Goal: Task Accomplishment & Management: Manage account settings

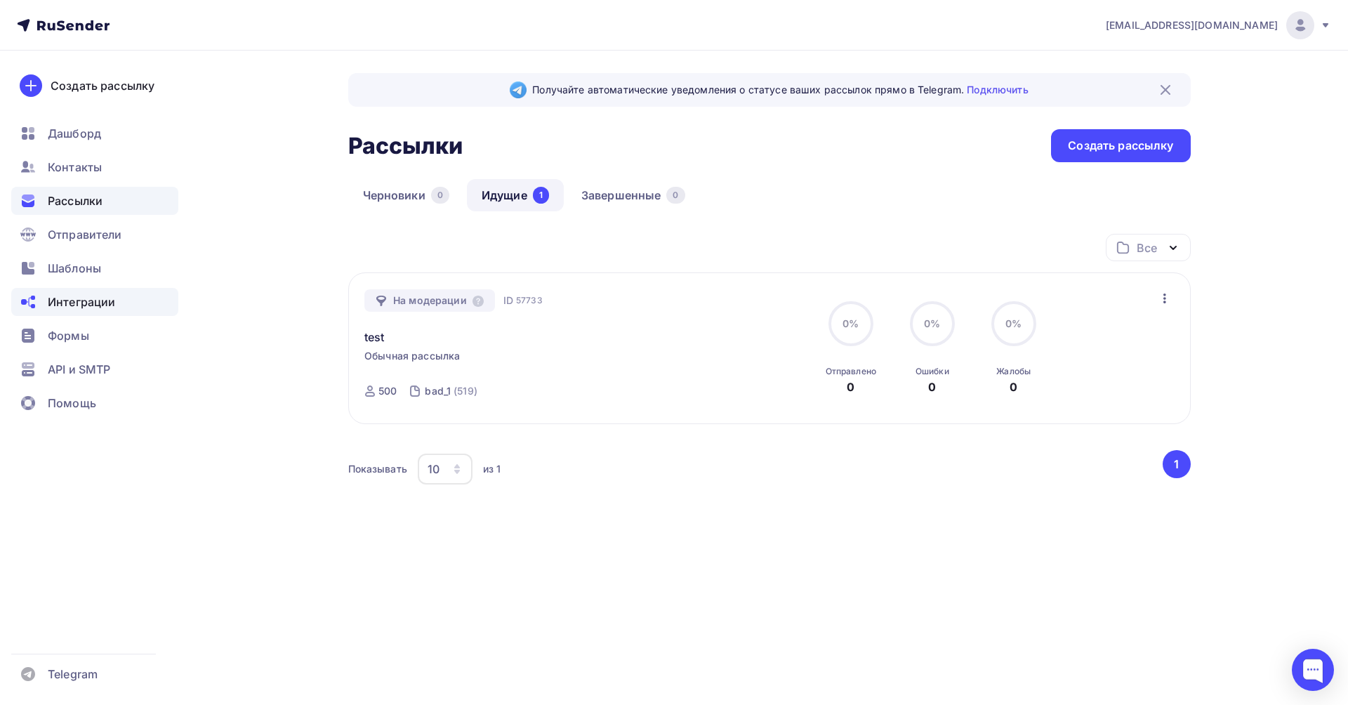
click at [85, 295] on span "Интеграции" at bounding box center [81, 302] width 67 height 17
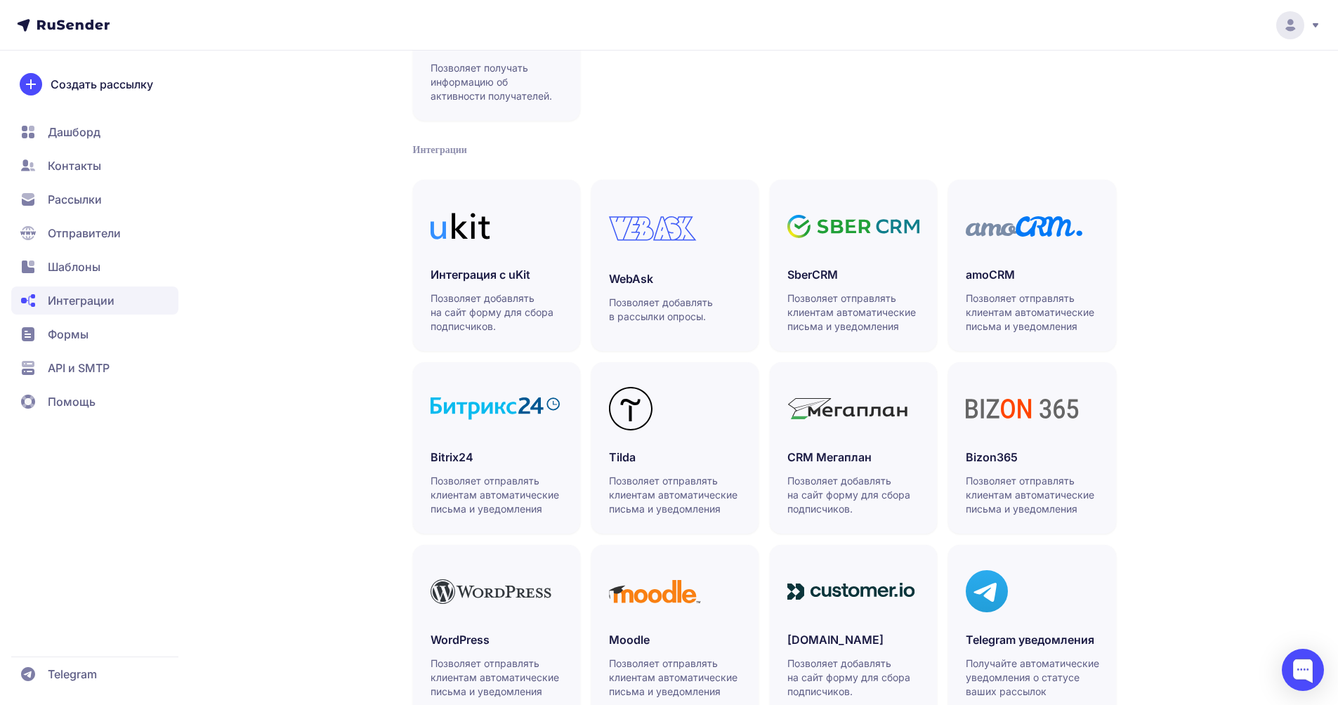
scroll to position [261, 0]
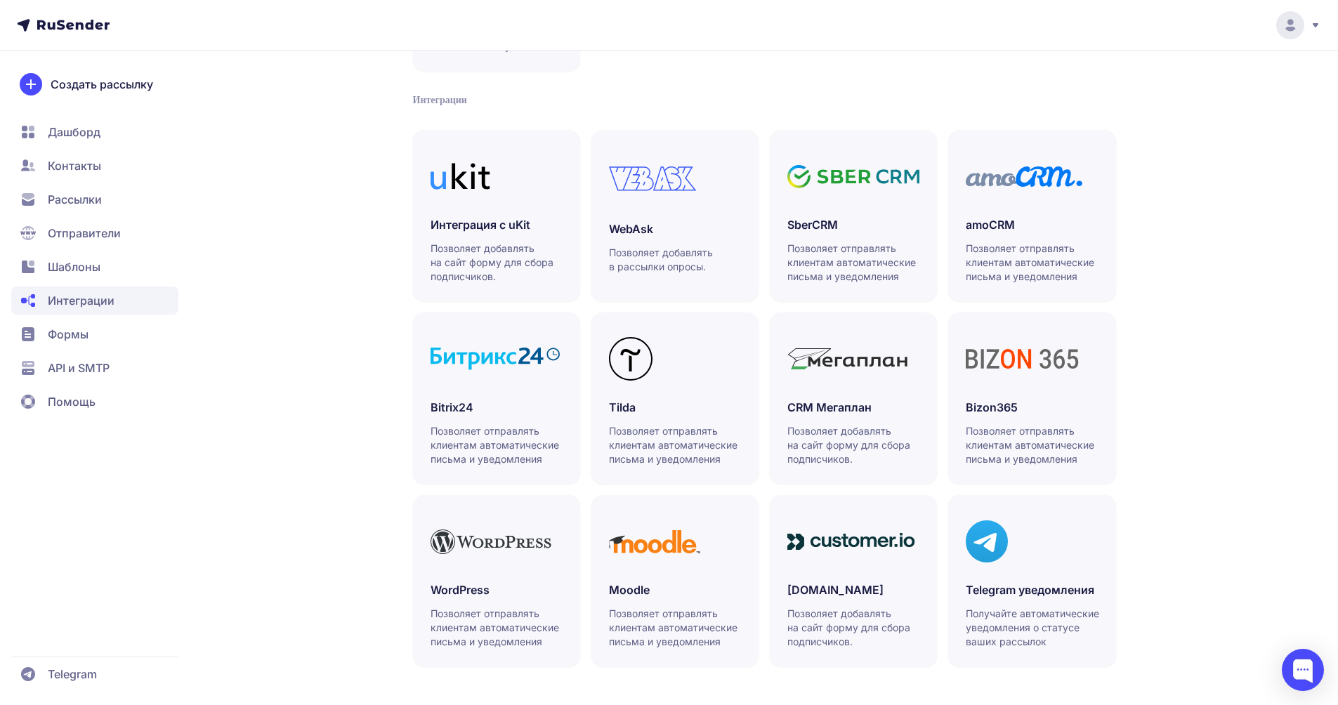
click at [100, 364] on span "API и SMTP" at bounding box center [79, 368] width 62 height 17
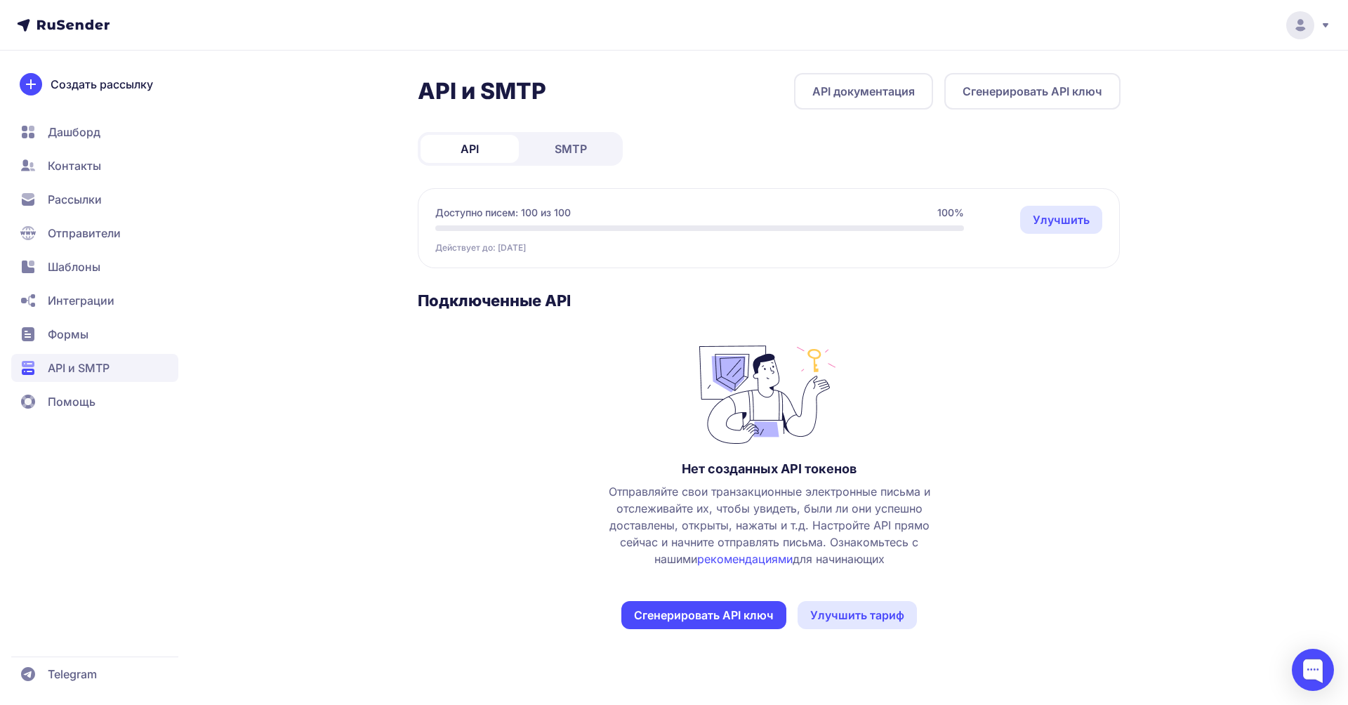
click at [584, 144] on span "SMTP" at bounding box center [571, 148] width 32 height 17
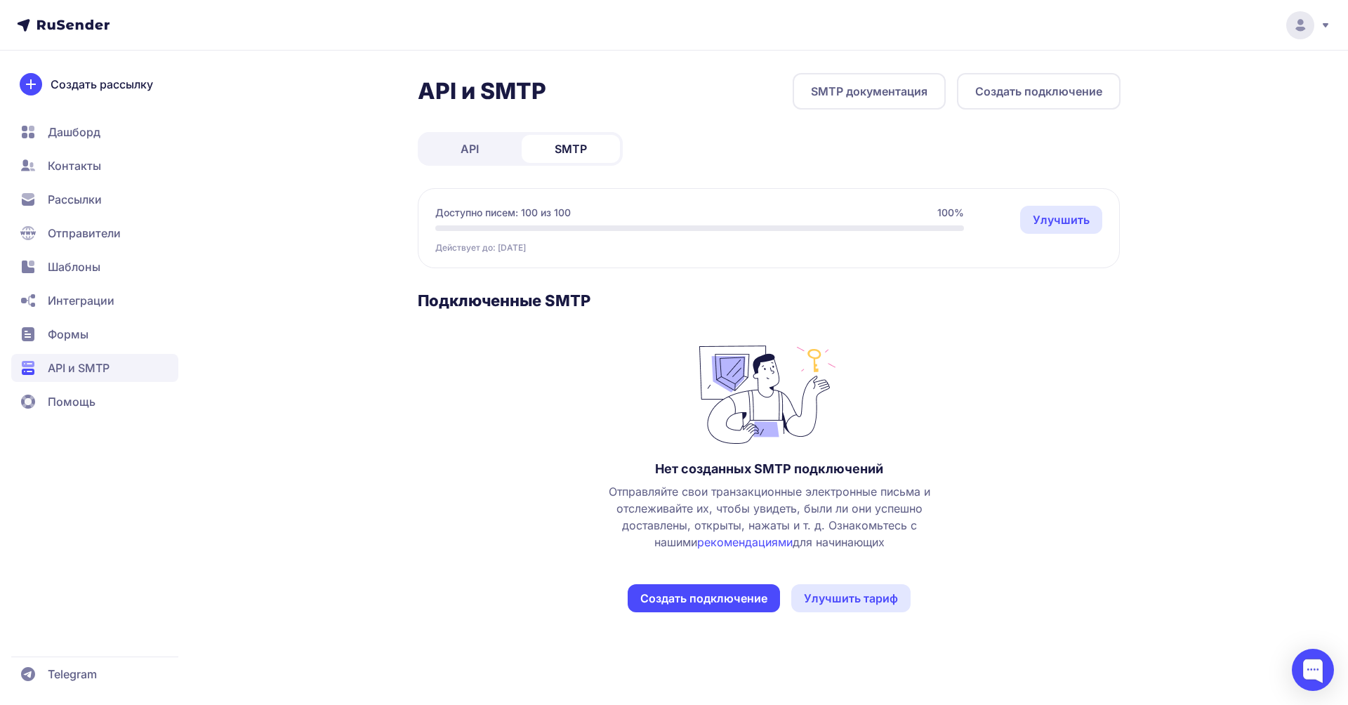
click at [70, 341] on span "Формы" at bounding box center [68, 334] width 41 height 17
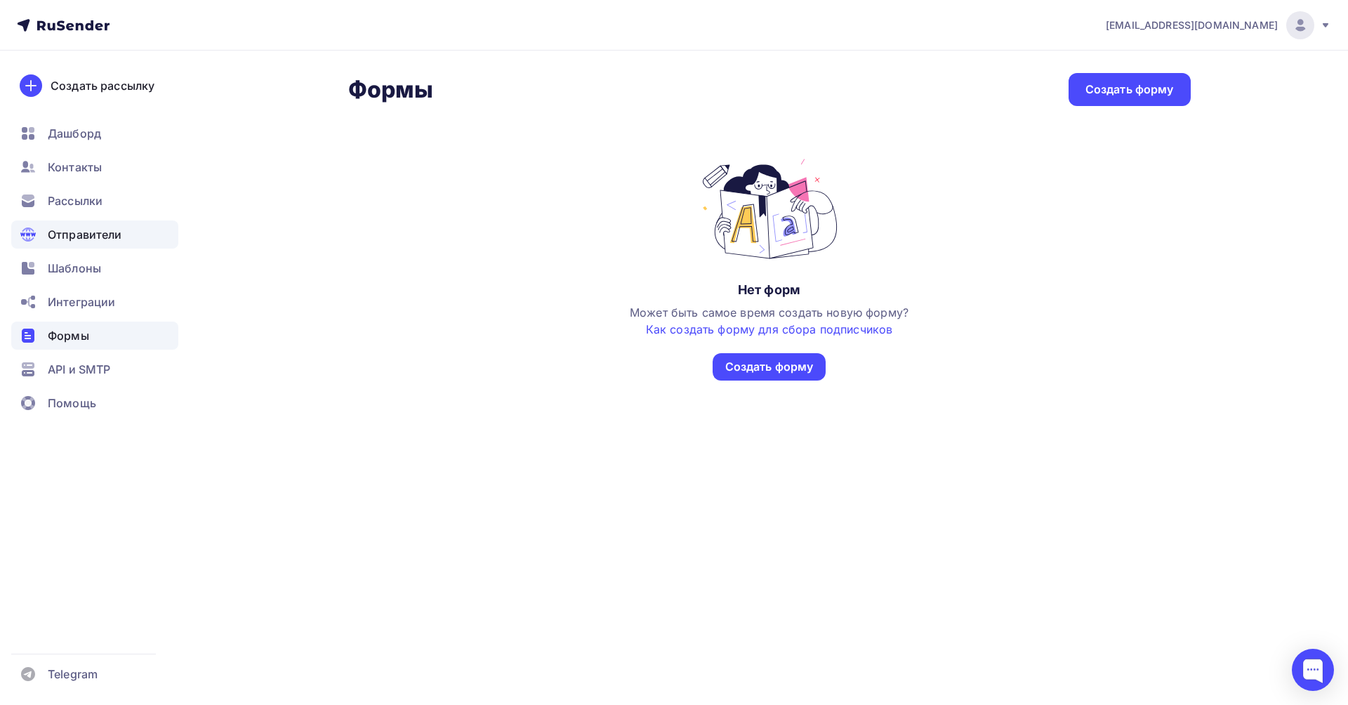
click at [86, 230] on span "Отправители" at bounding box center [85, 234] width 74 height 17
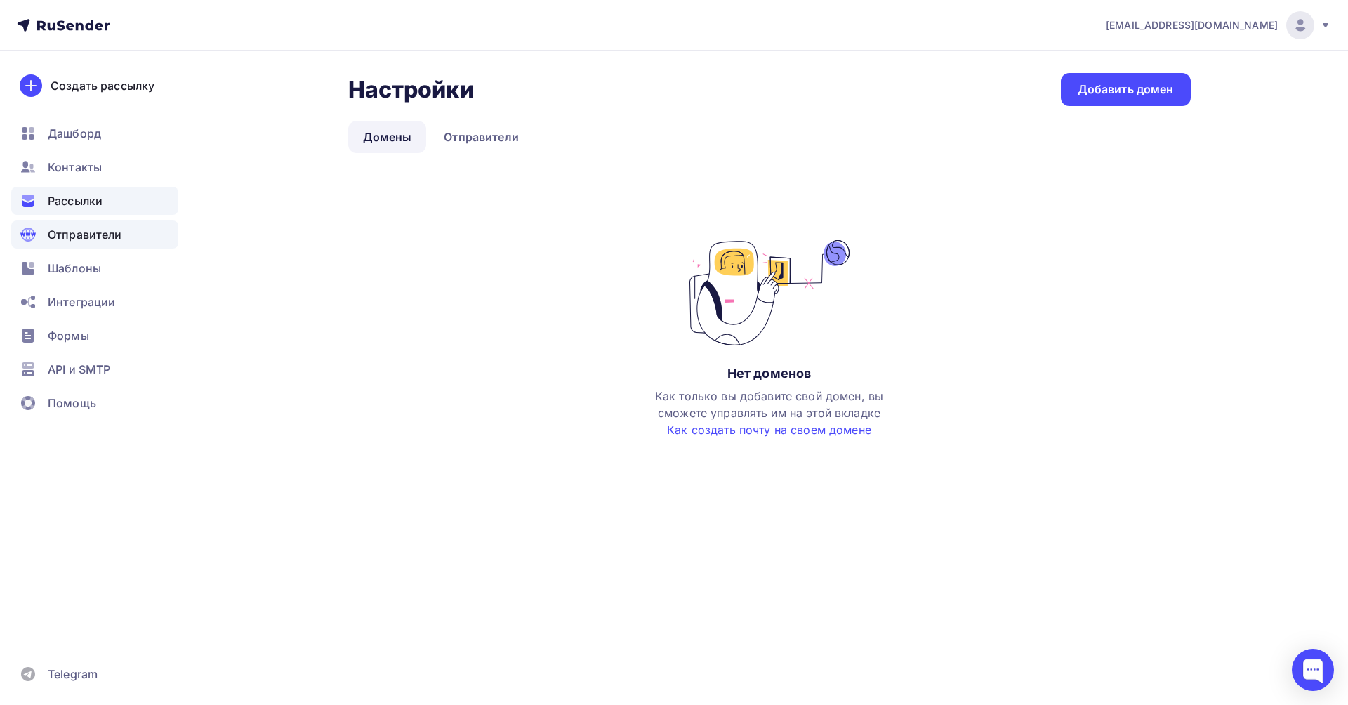
click at [60, 204] on span "Рассылки" at bounding box center [75, 200] width 55 height 17
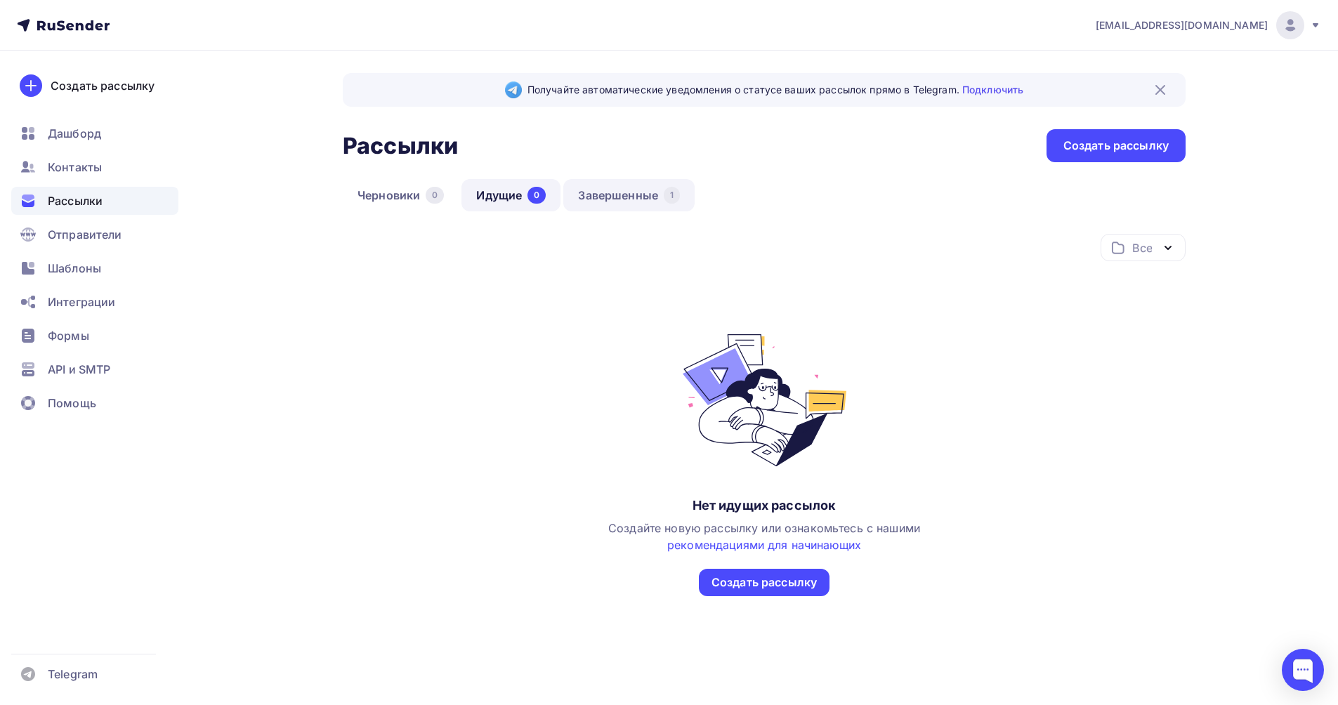
click at [619, 196] on link "Завершенные 1" at bounding box center [628, 195] width 131 height 32
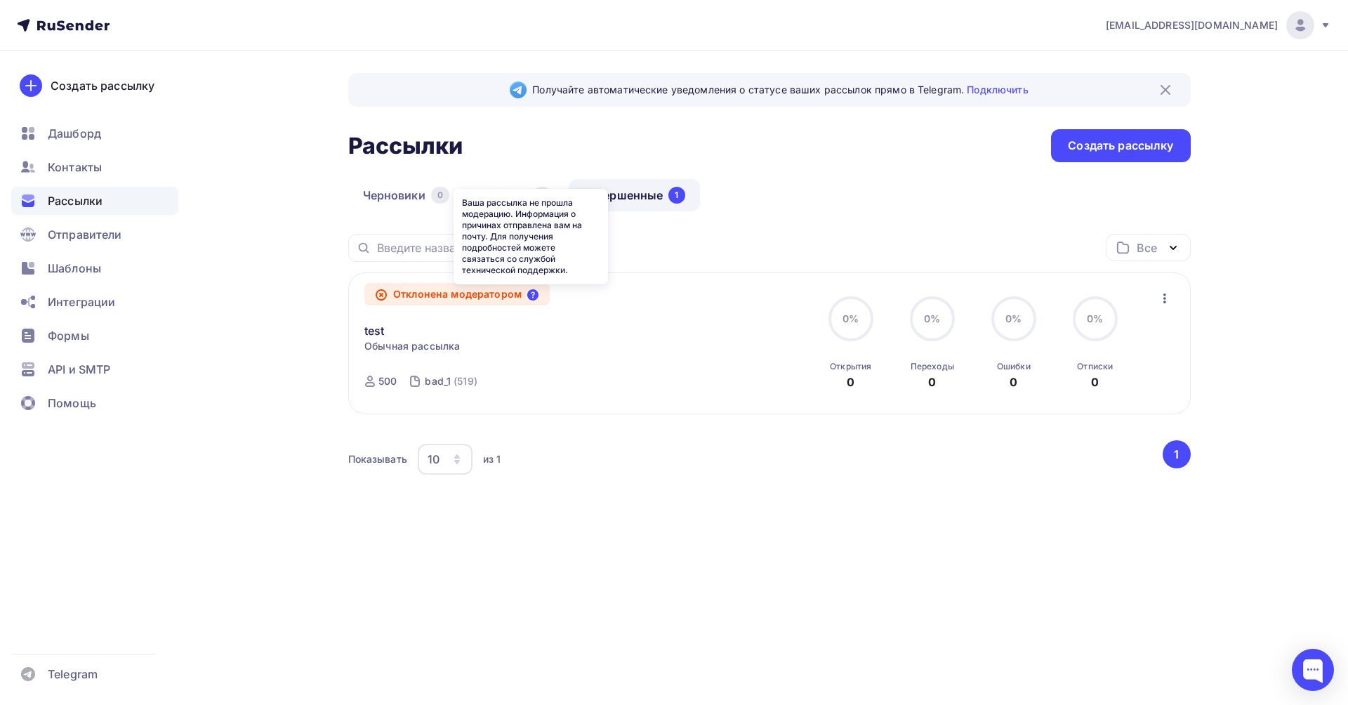
click at [538, 291] on icon at bounding box center [532, 294] width 11 height 11
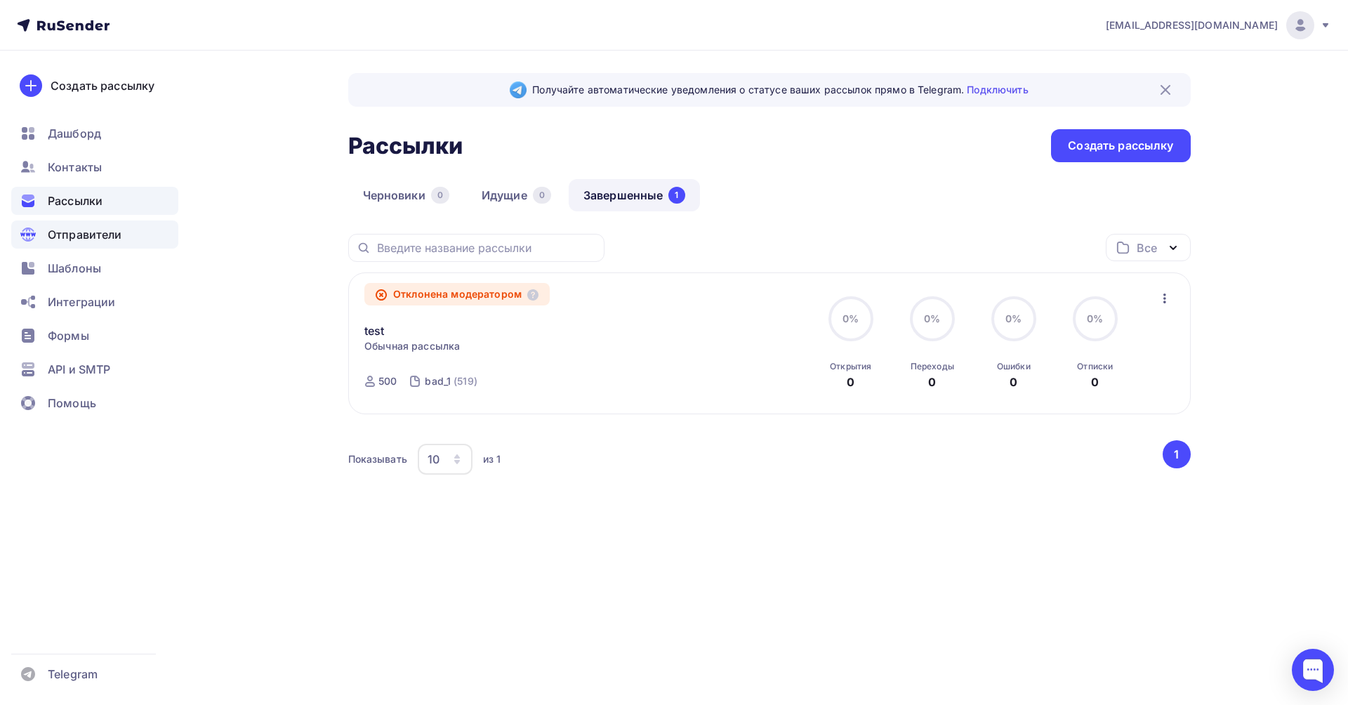
click at [105, 238] on span "Отправители" at bounding box center [85, 234] width 74 height 17
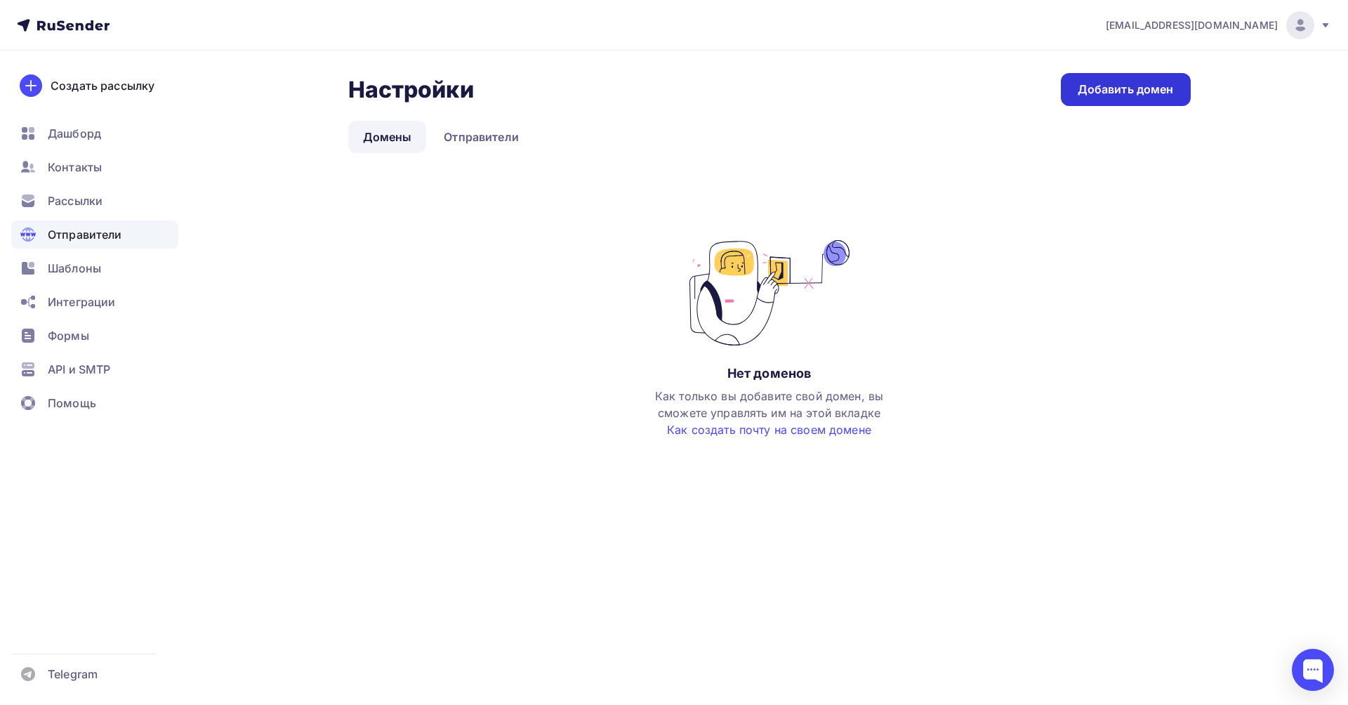
click at [1120, 88] on div "Добавить домен" at bounding box center [1126, 89] width 96 height 16
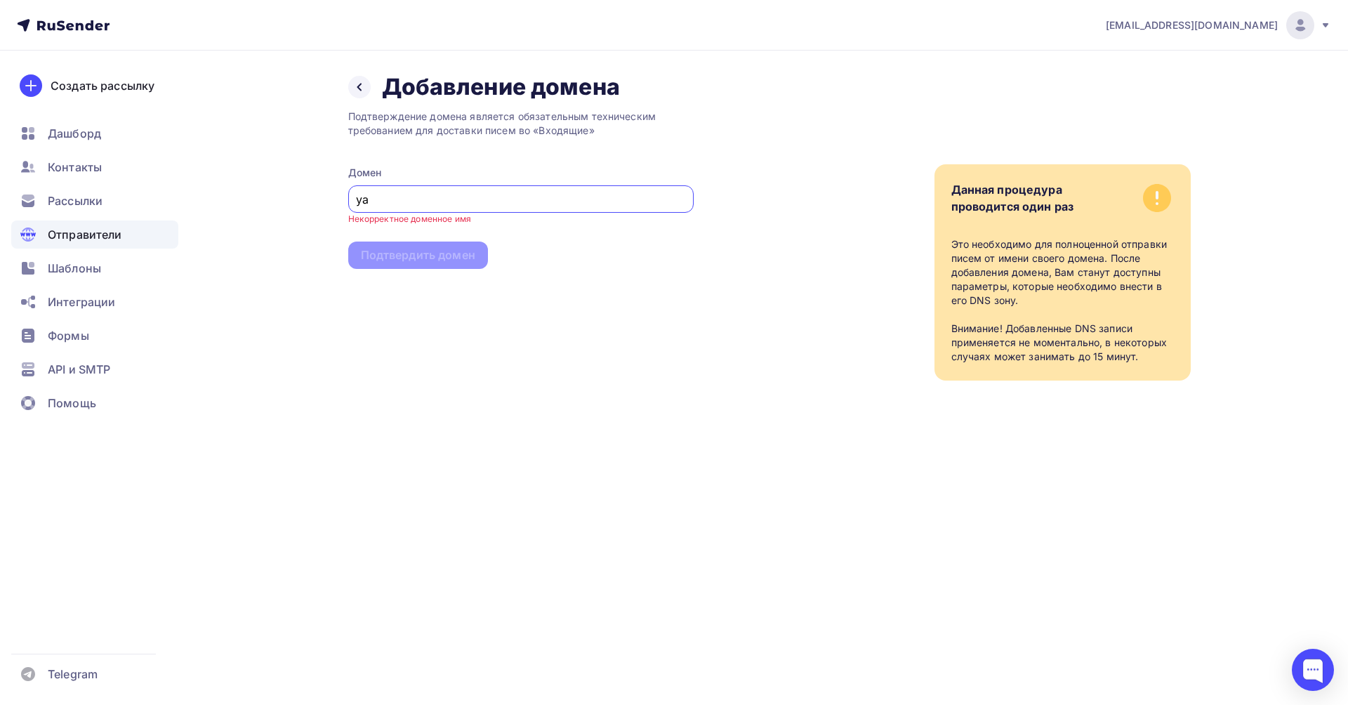
type input "у"
type input "efremov-pv.ru"
click at [455, 240] on div "Подтвердить домен" at bounding box center [418, 243] width 114 height 16
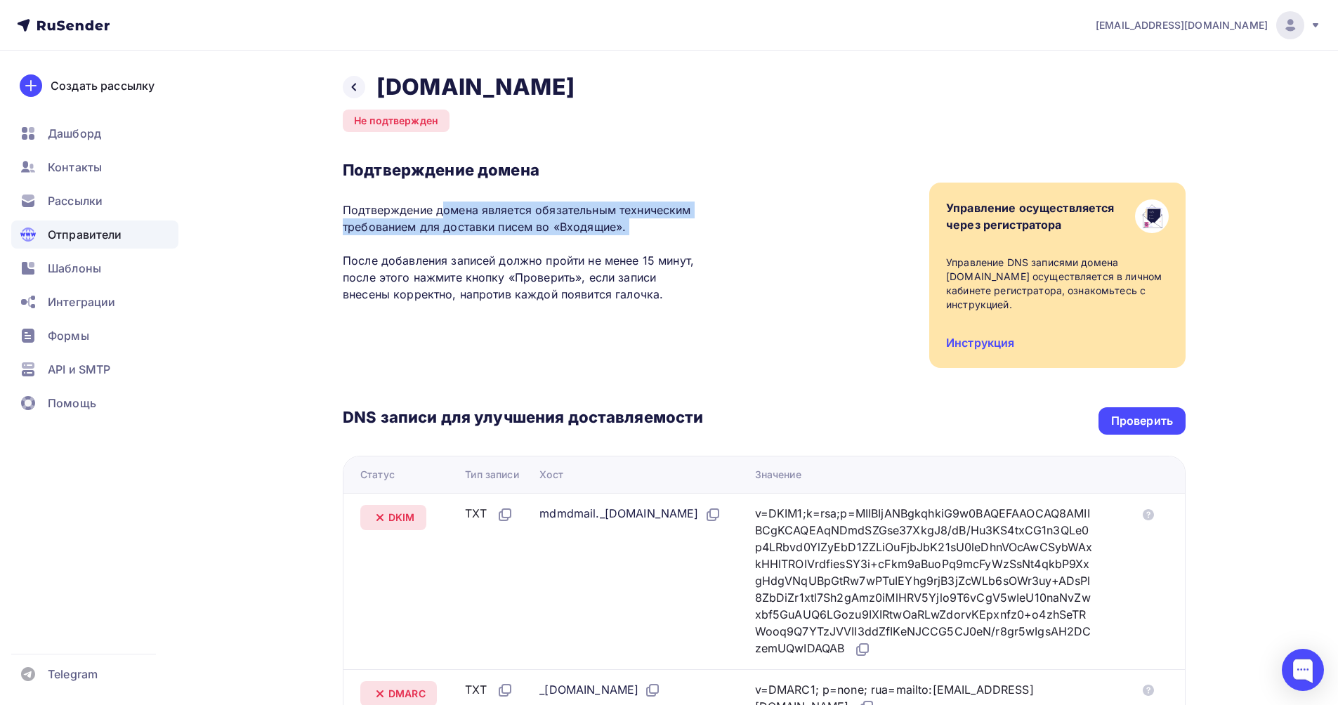
drag, startPoint x: 368, startPoint y: 209, endPoint x: 587, endPoint y: 242, distance: 221.5
click at [587, 242] on p "Подтверждение домена является обязательным техническим требованием для доставки…" at bounding box center [523, 252] width 360 height 101
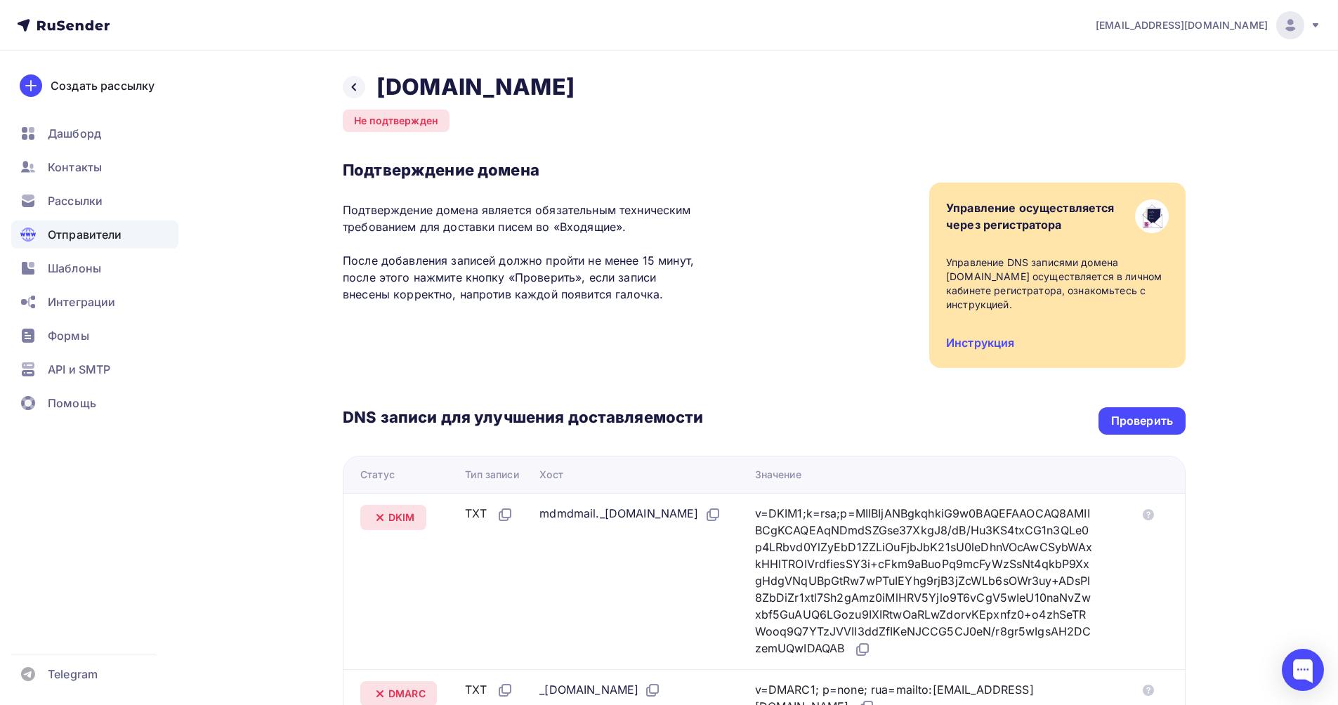
click at [572, 277] on p "Подтверждение домена является обязательным техническим требованием для доставки…" at bounding box center [523, 252] width 360 height 101
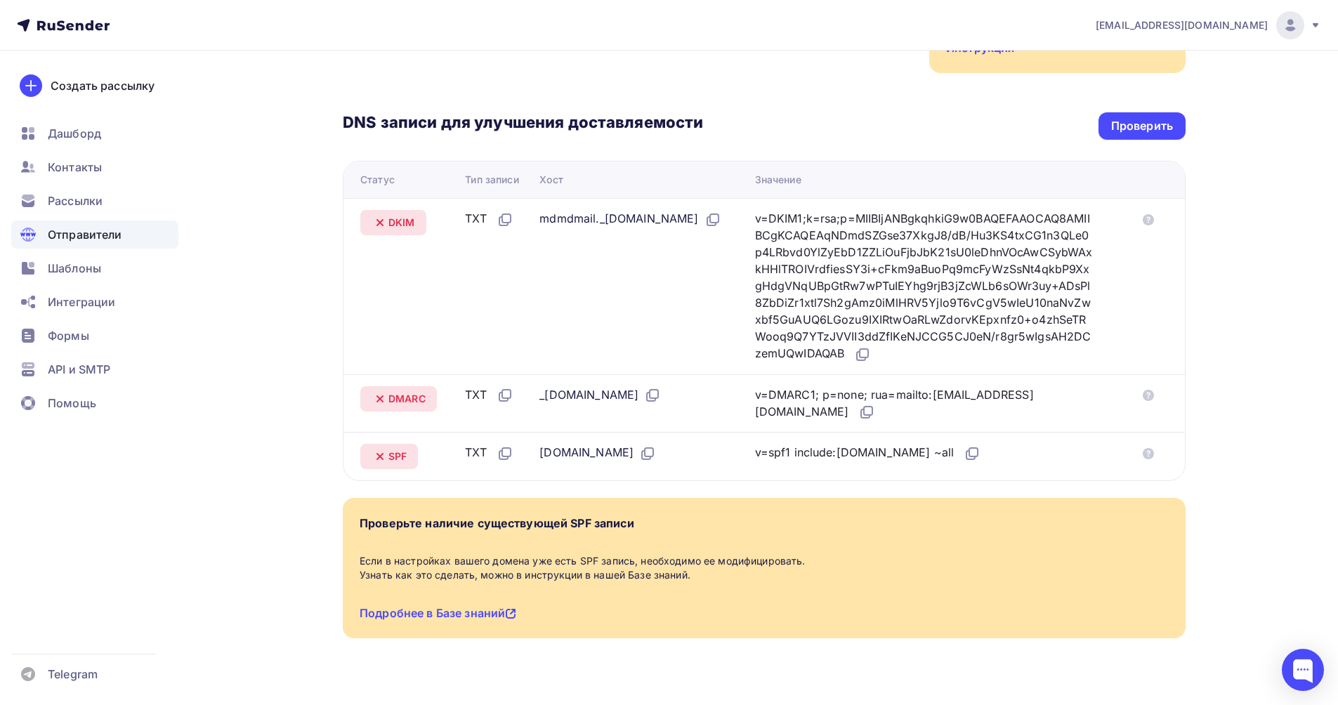
scroll to position [305, 0]
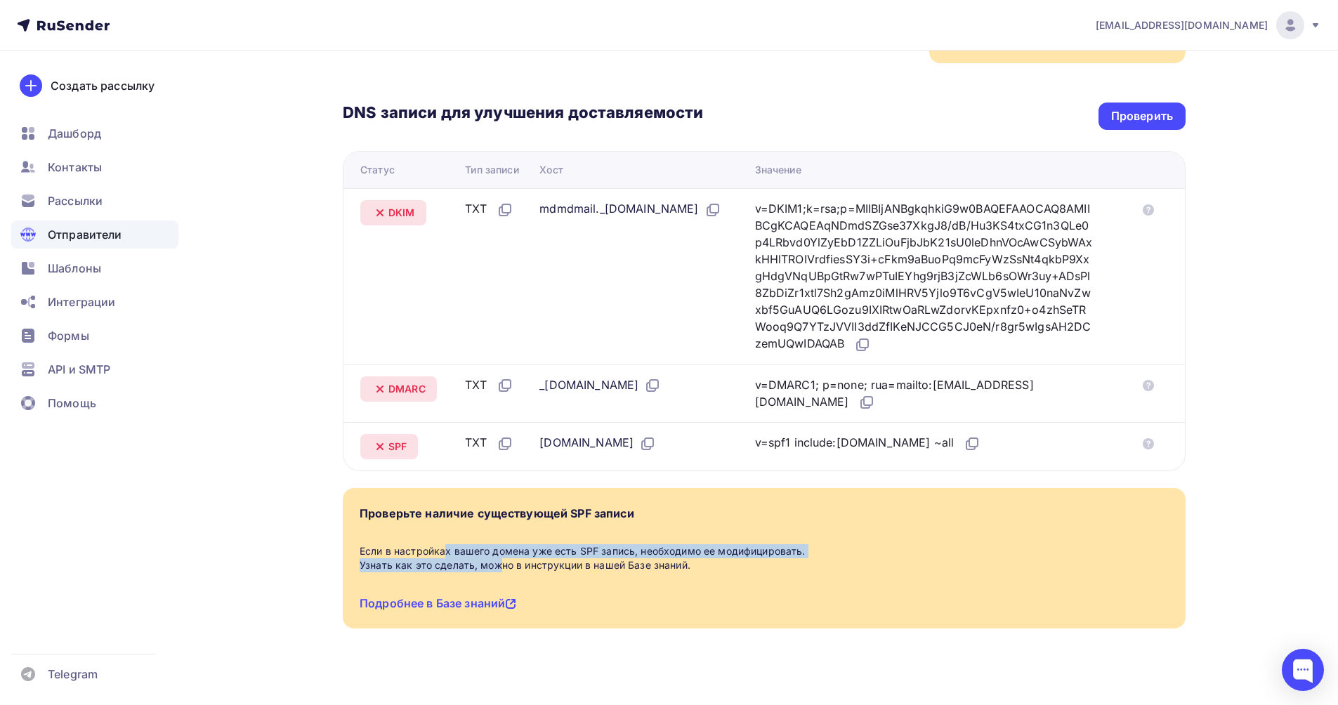
drag, startPoint x: 451, startPoint y: 550, endPoint x: 395, endPoint y: 530, distance: 59.5
click at [395, 544] on div "Если в настройках вашего домена уже есть SPF запись, необходимо ее модифицирова…" at bounding box center [764, 558] width 809 height 28
click at [719, 544] on div "Если в настройках вашего домена уже есть SPF запись, необходимо ее модифицирова…" at bounding box center [764, 558] width 809 height 28
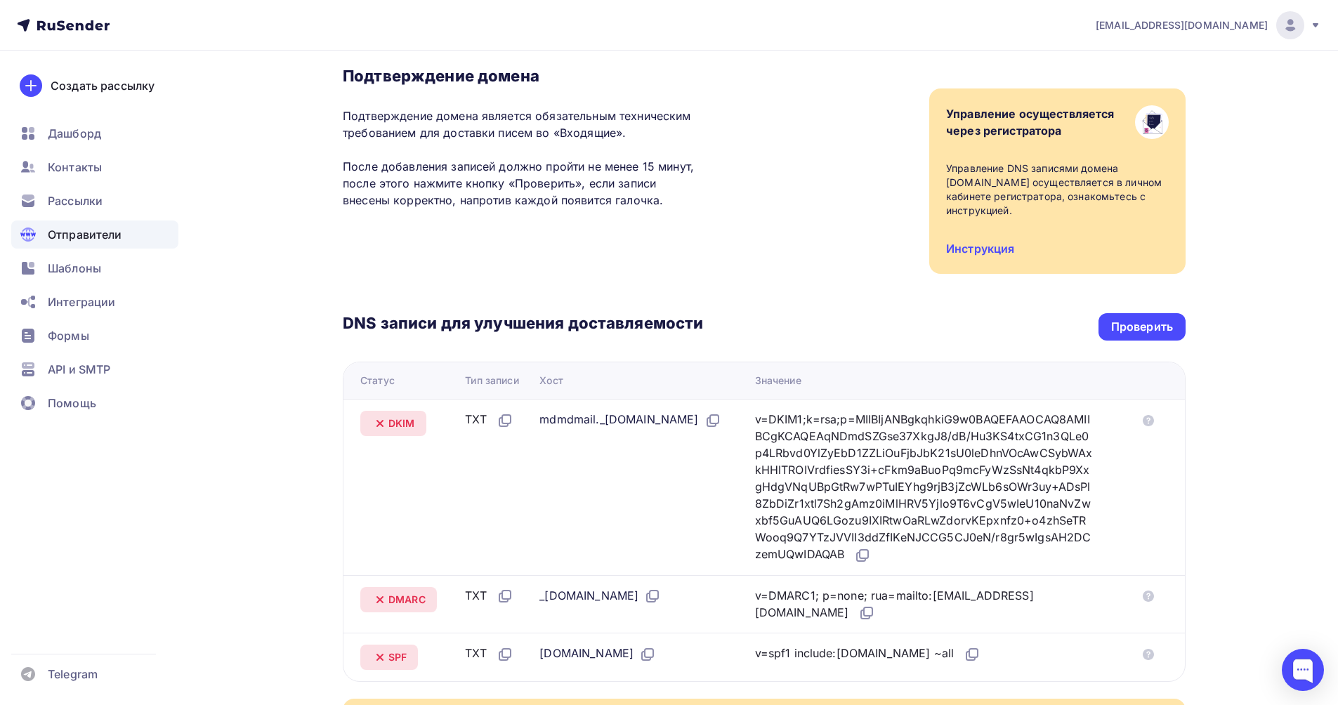
scroll to position [164, 0]
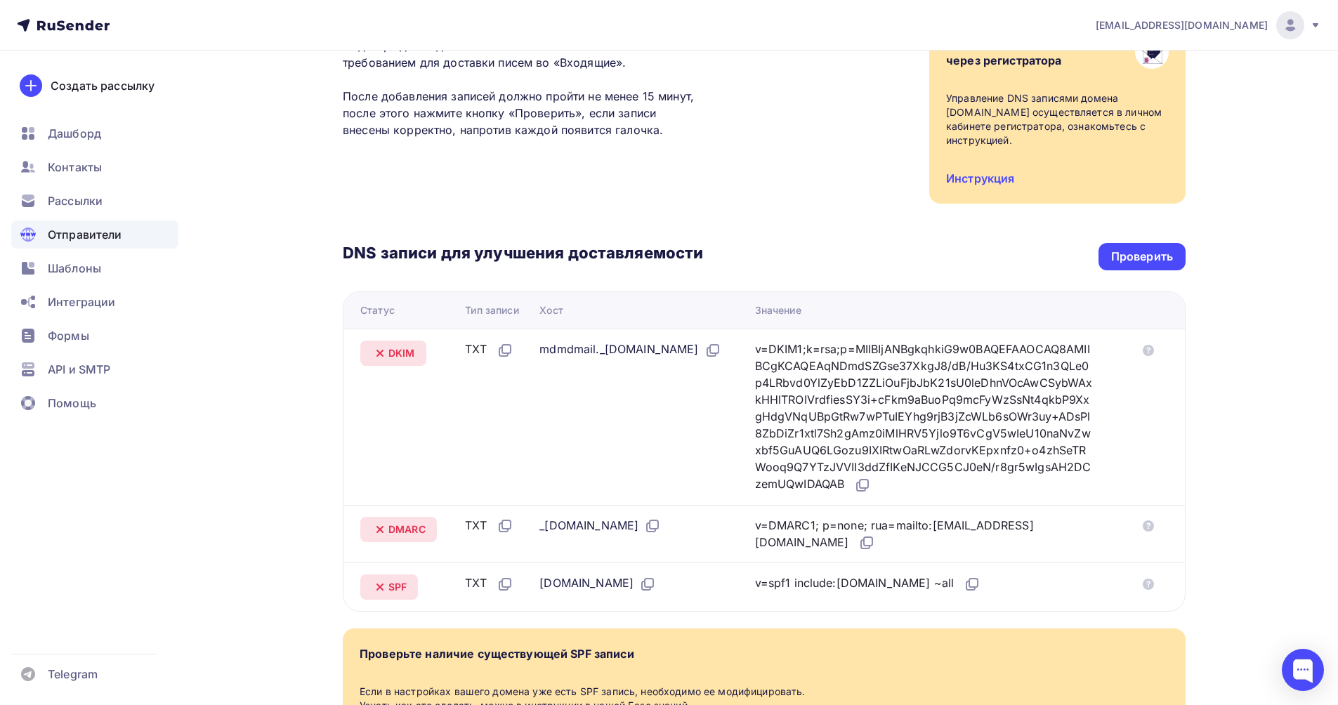
drag, startPoint x: 536, startPoint y: 337, endPoint x: 743, endPoint y: 336, distance: 206.4
click at [720, 341] on div "mdmdmail._domainkey.efremov-pv.ru" at bounding box center [629, 350] width 181 height 18
copy div "mdmdmail._domainkey.efremov-pv.ru"
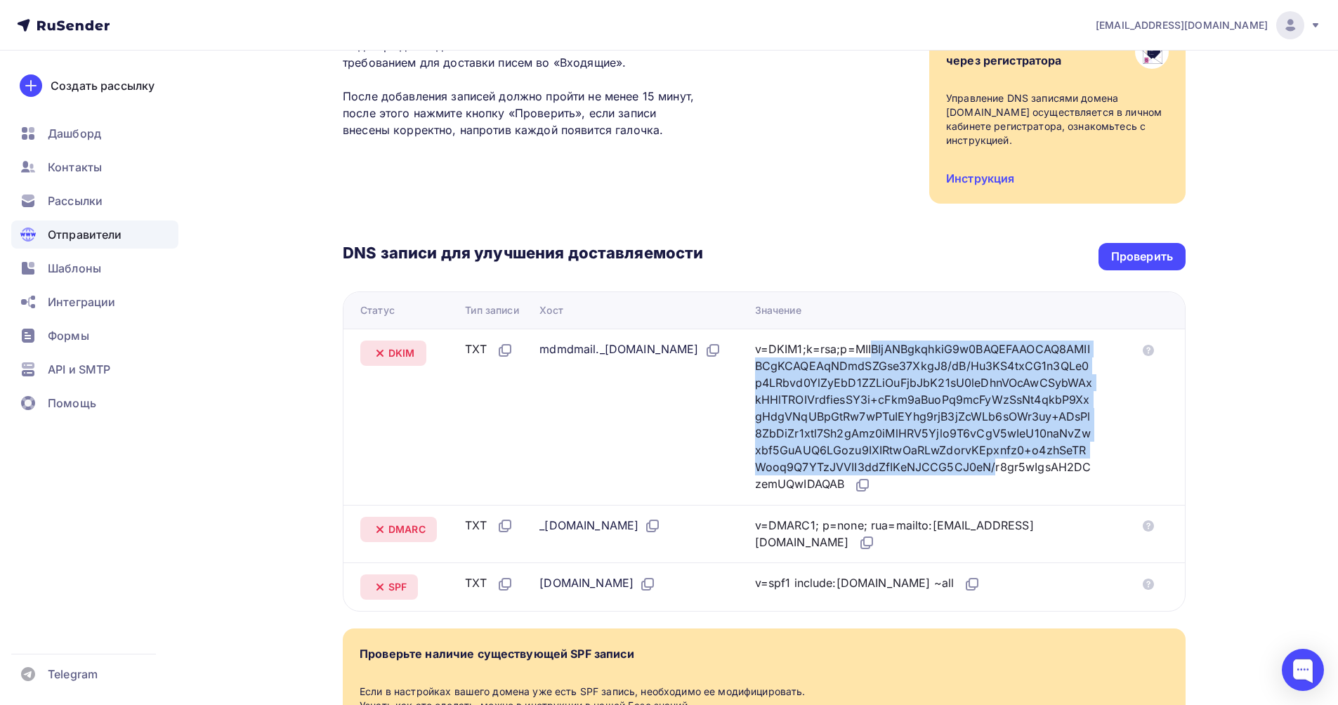
drag, startPoint x: 782, startPoint y: 336, endPoint x: 917, endPoint y: 442, distance: 172.5
click at [917, 447] on div "v=DKIM1;k=rsa;p=MIIBIjANBgkqhkiG9w0BAQEFAAOCAQ8AMIIBCgKCAQEAqNDmdSZGse37XkgJ8/d…" at bounding box center [925, 417] width 340 height 153
drag, startPoint x: 963, startPoint y: 418, endPoint x: 956, endPoint y: 442, distance: 24.9
click at [963, 421] on div "v=DKIM1;k=rsa;p=MIIBIjANBgkqhkiG9w0BAQEFAAOCAQ8AMIIBCgKCAQEAqNDmdSZGse37XkgJ8/d…" at bounding box center [925, 417] width 340 height 153
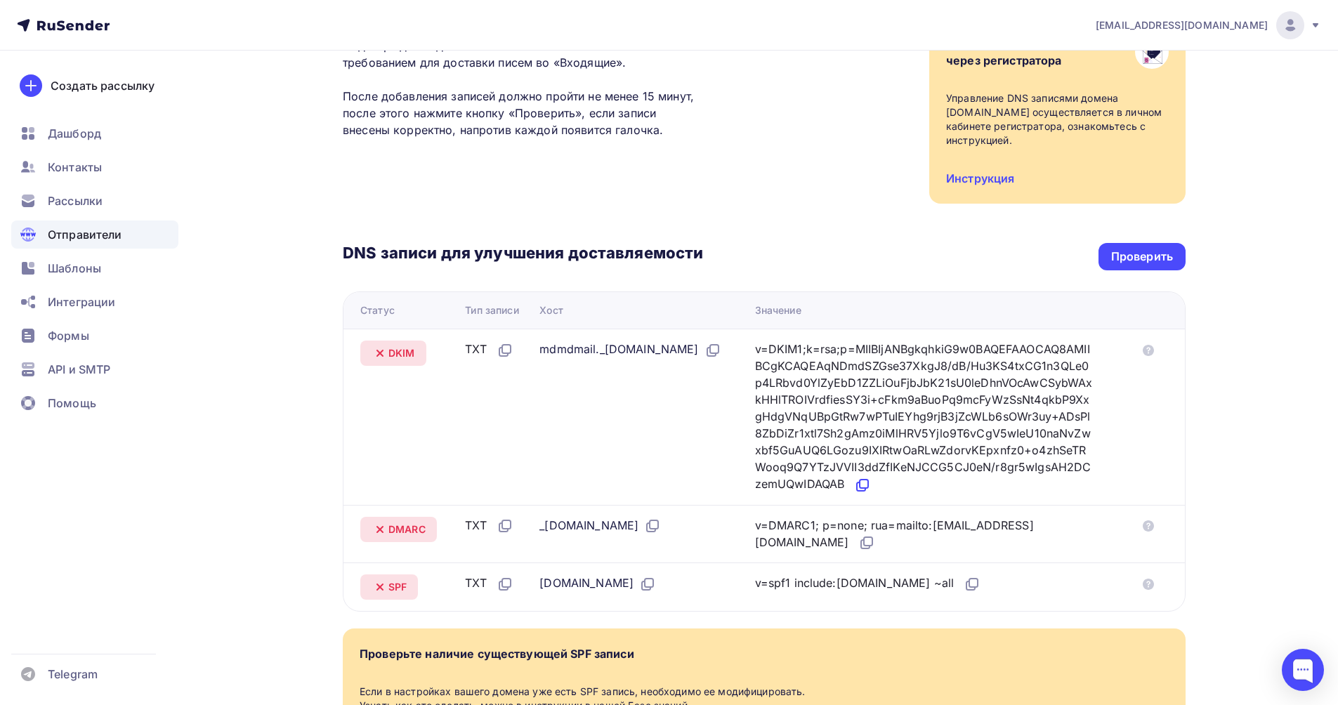
click at [871, 477] on icon at bounding box center [862, 485] width 17 height 17
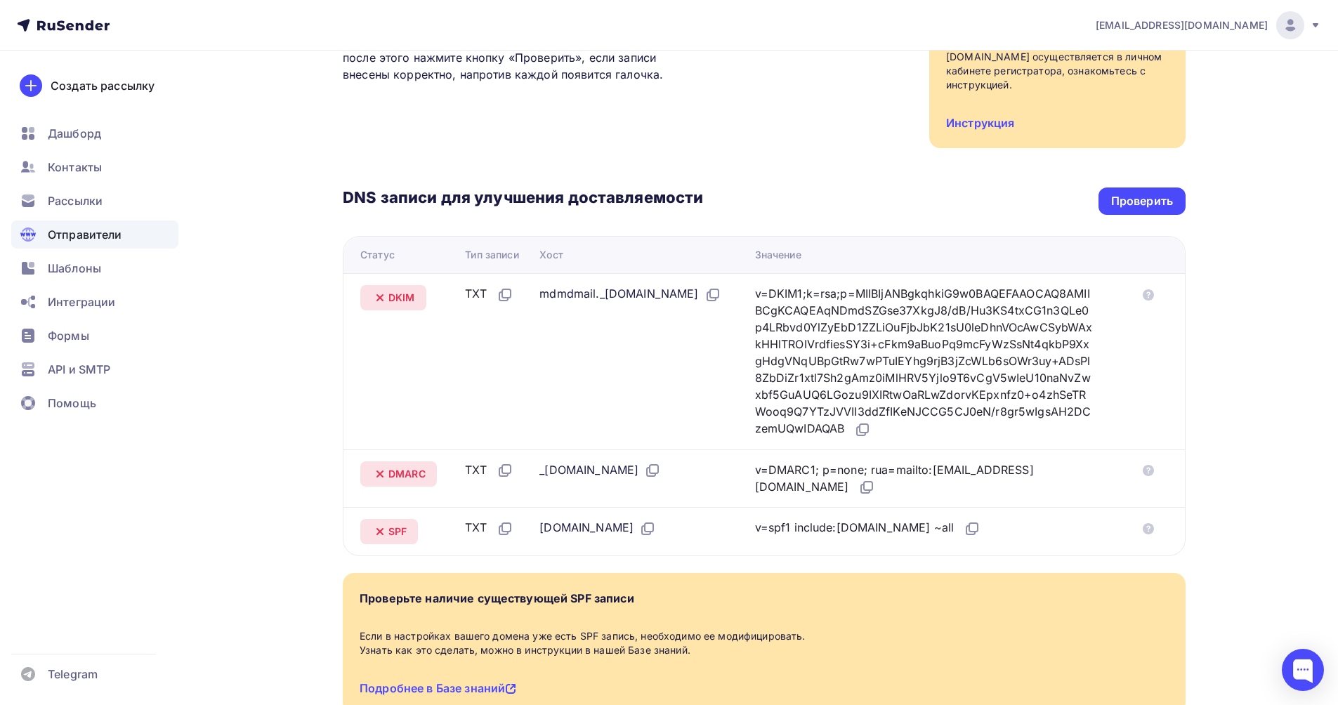
scroll to position [305, 0]
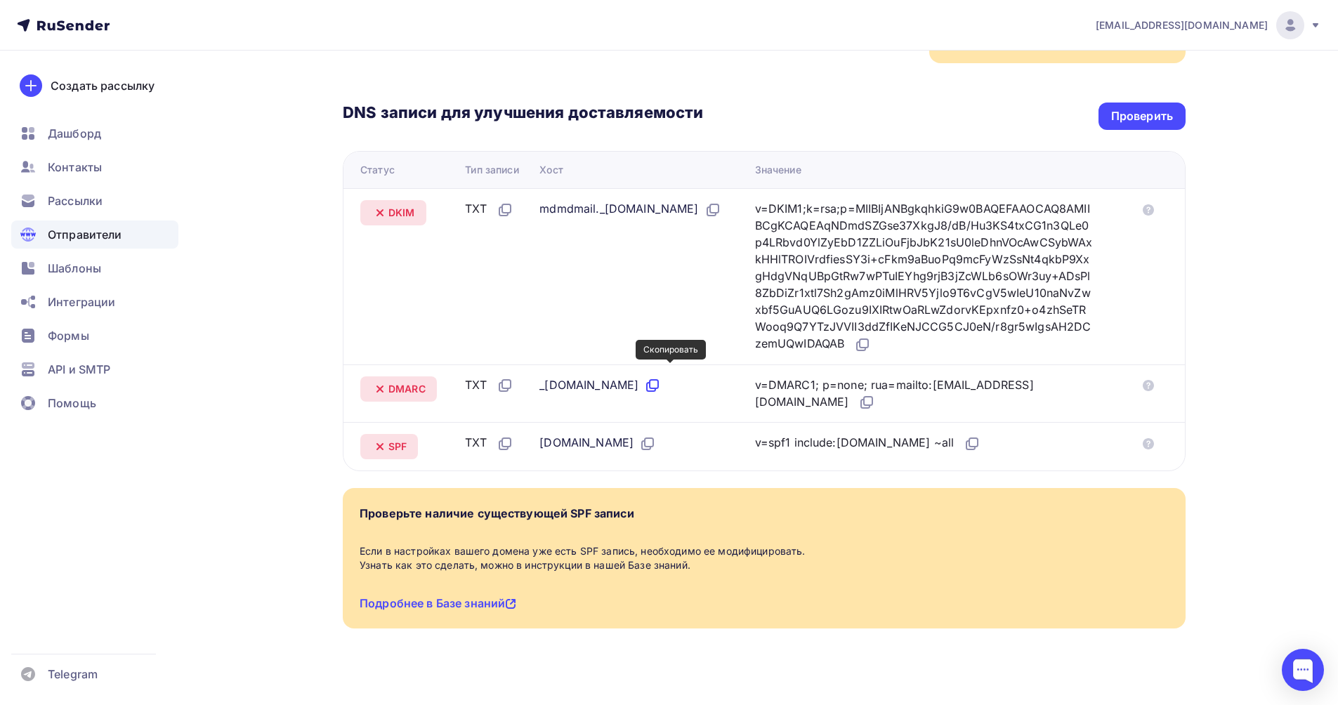
click at [661, 377] on icon at bounding box center [652, 385] width 17 height 17
click at [858, 394] on icon at bounding box center [866, 402] width 17 height 17
click at [639, 435] on icon at bounding box center [647, 443] width 17 height 17
click at [963, 435] on icon at bounding box center [971, 443] width 17 height 17
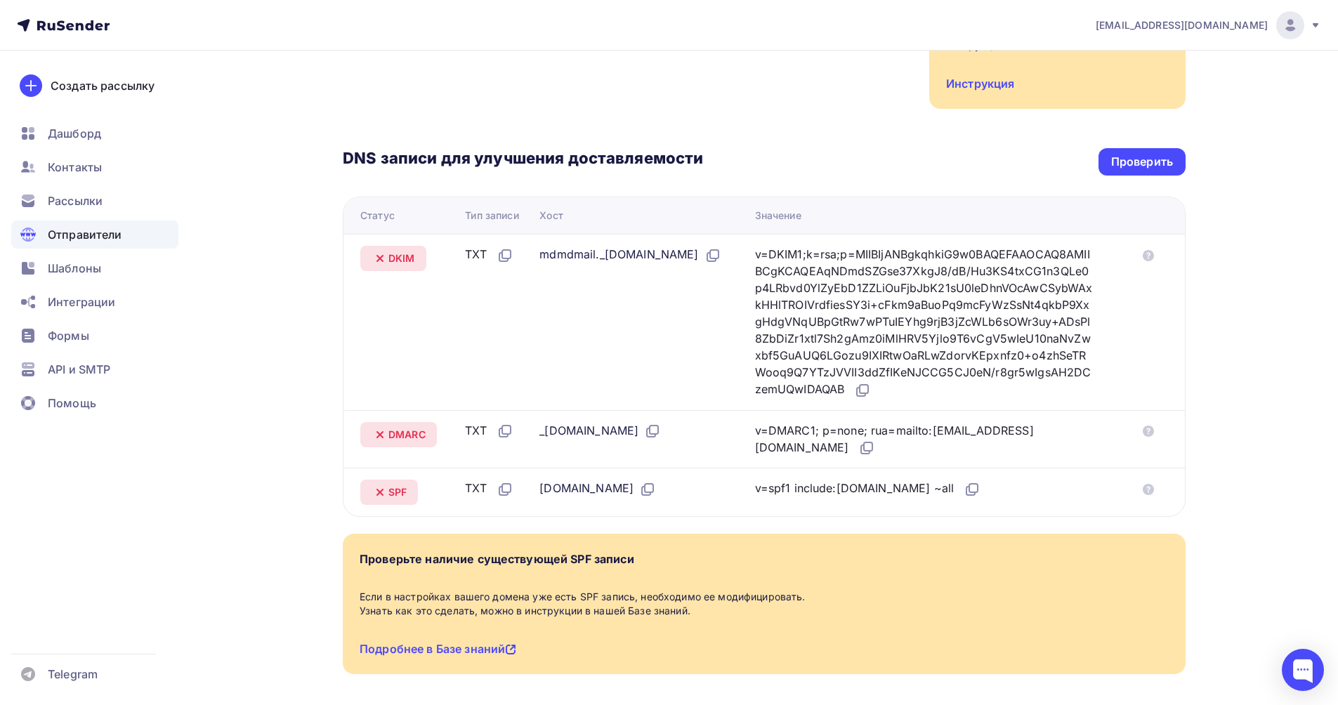
scroll to position [235, 0]
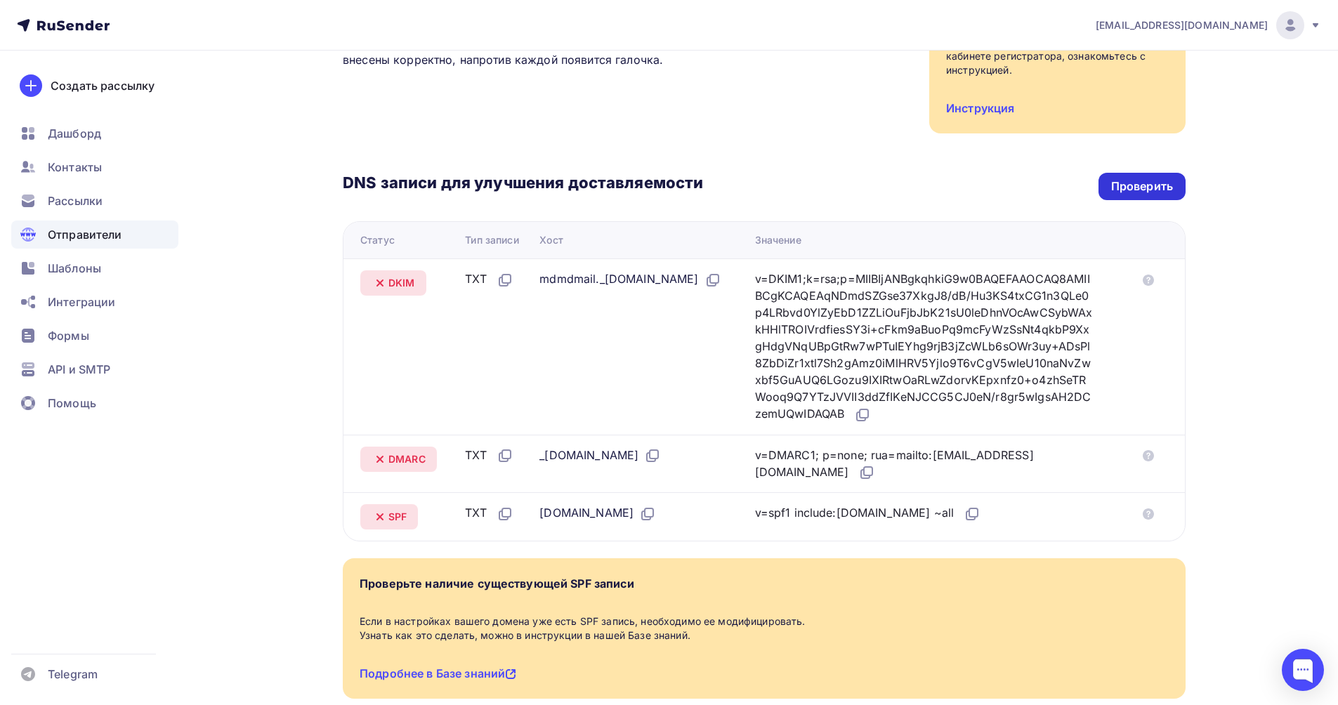
click at [1157, 183] on div "Проверить" at bounding box center [1141, 186] width 87 height 27
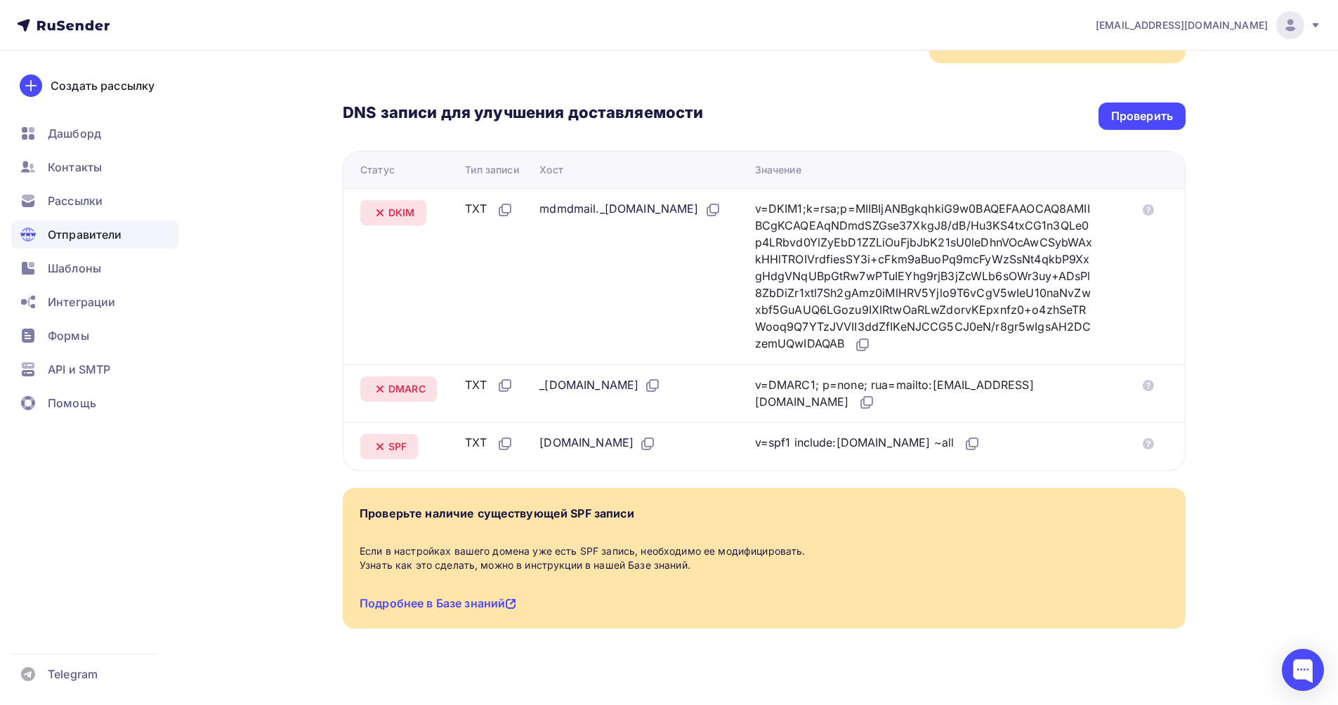
scroll to position [24, 0]
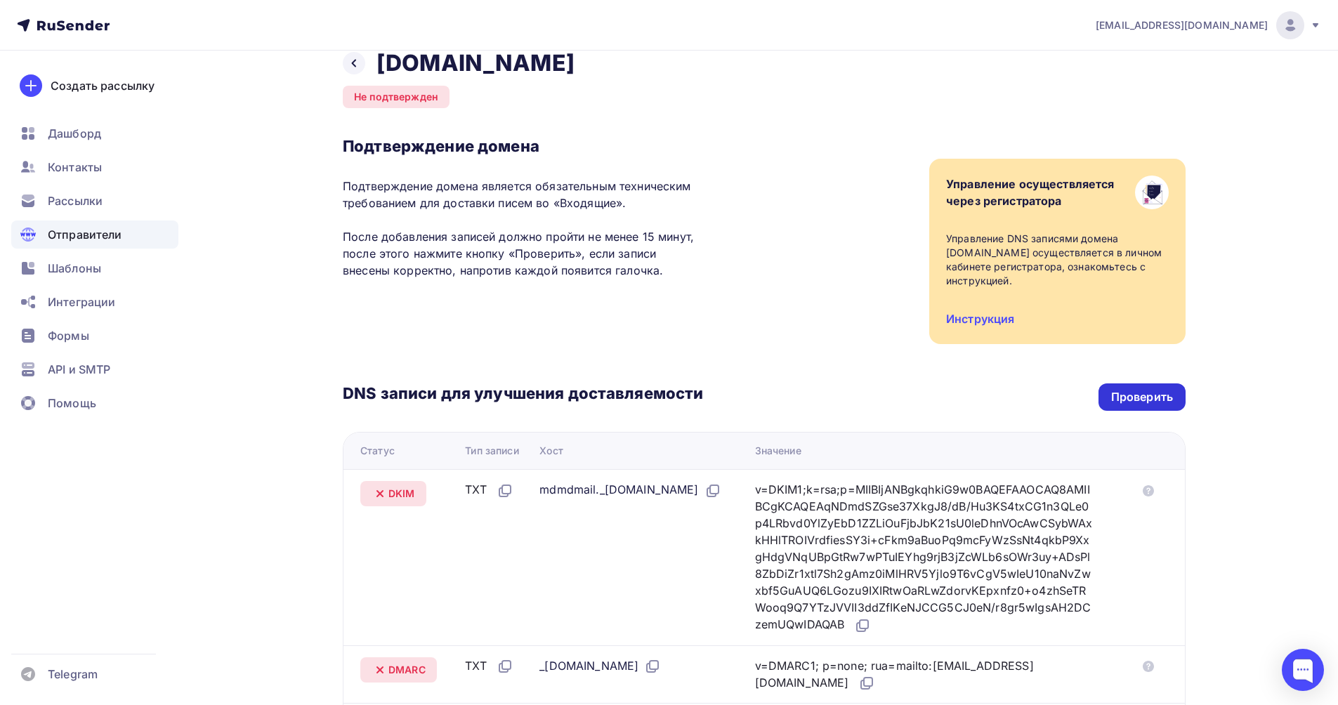
click at [1149, 389] on div "Проверить" at bounding box center [1142, 397] width 62 height 16
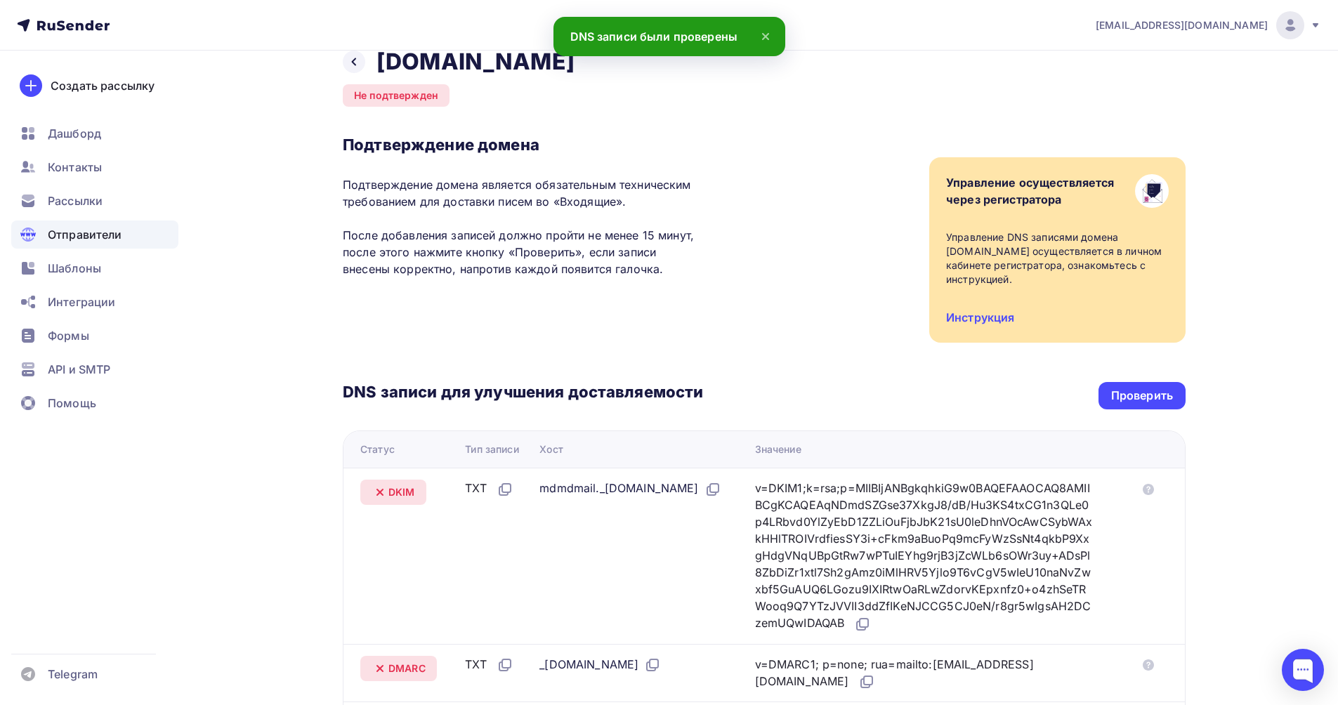
scroll to position [0, 0]
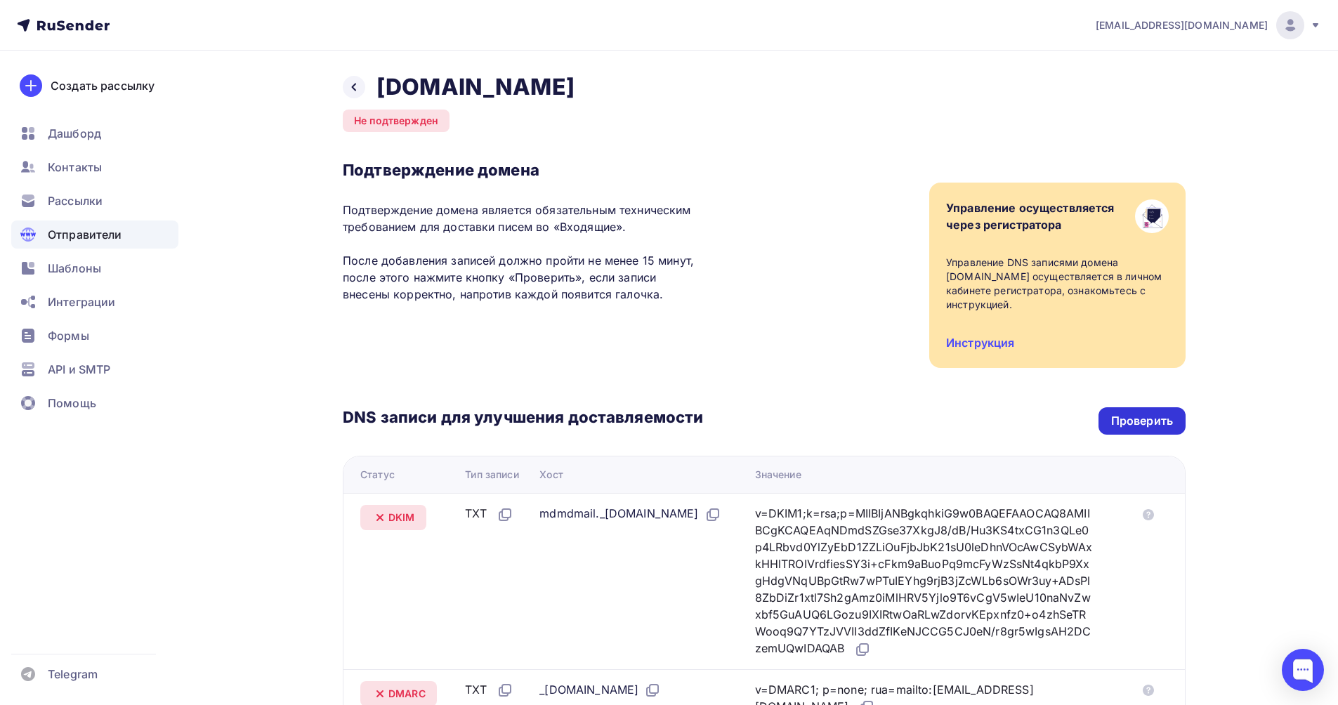
click at [1135, 413] on div "Проверить" at bounding box center [1142, 421] width 62 height 16
click at [1175, 407] on div "Проверить" at bounding box center [1141, 420] width 87 height 27
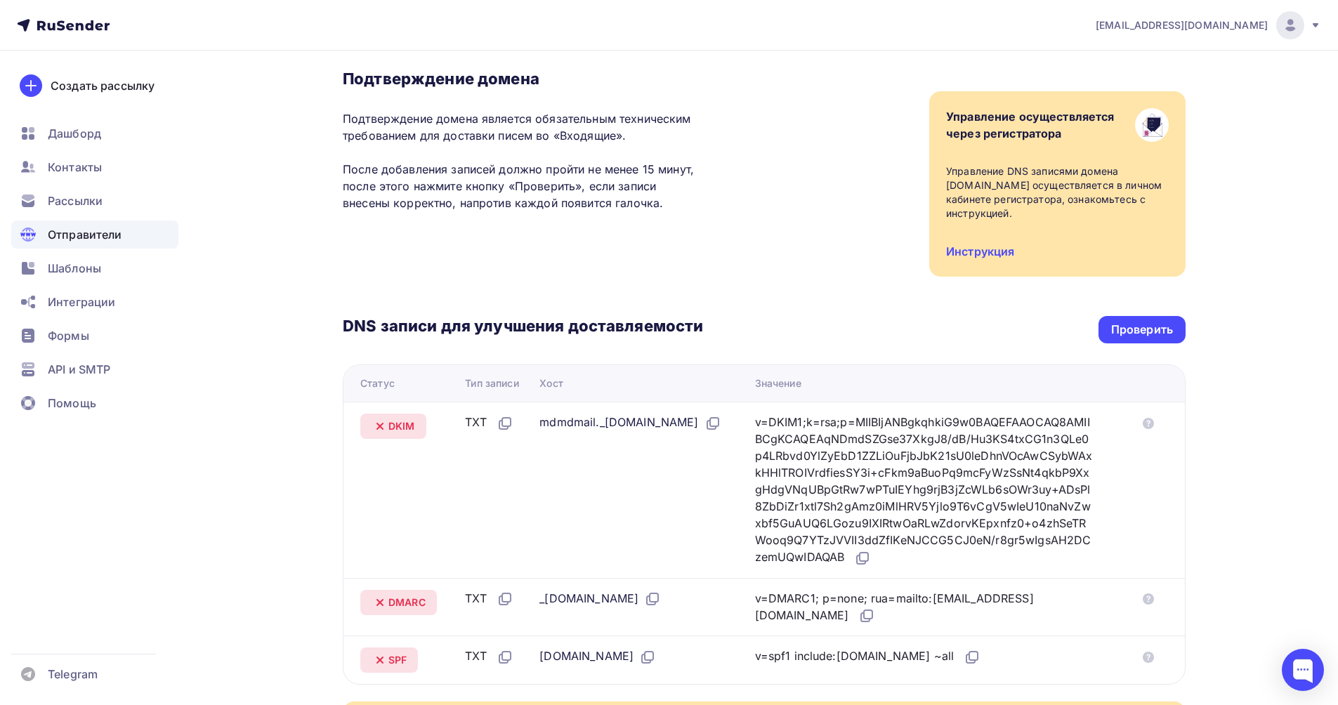
scroll to position [305, 0]
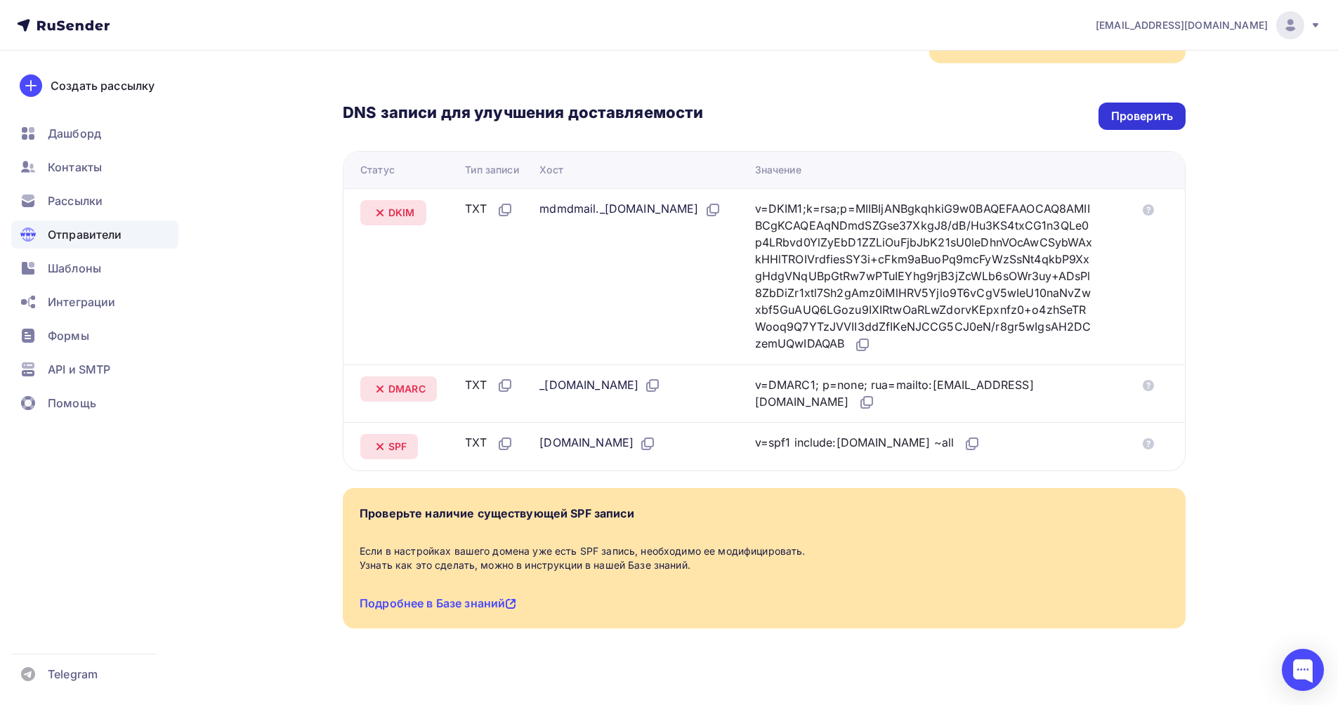
click at [1142, 108] on div "Проверить" at bounding box center [1142, 116] width 62 height 16
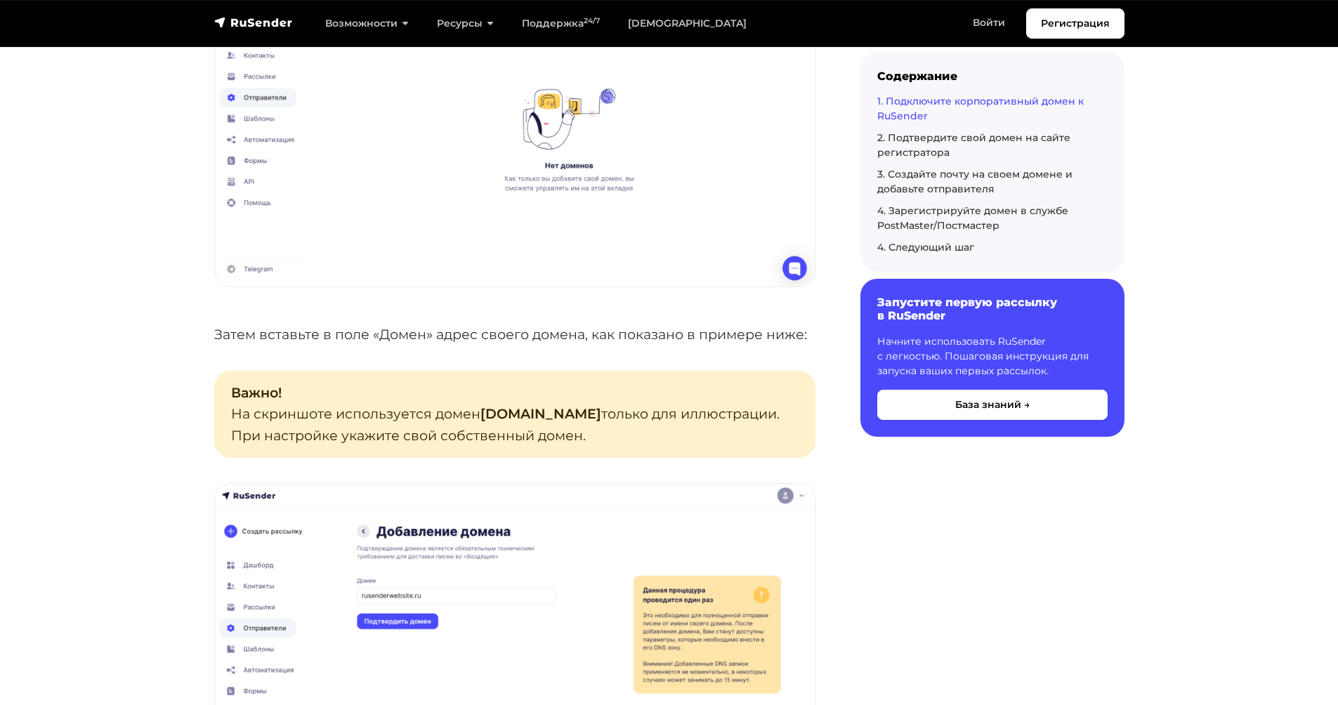
scroll to position [492, 0]
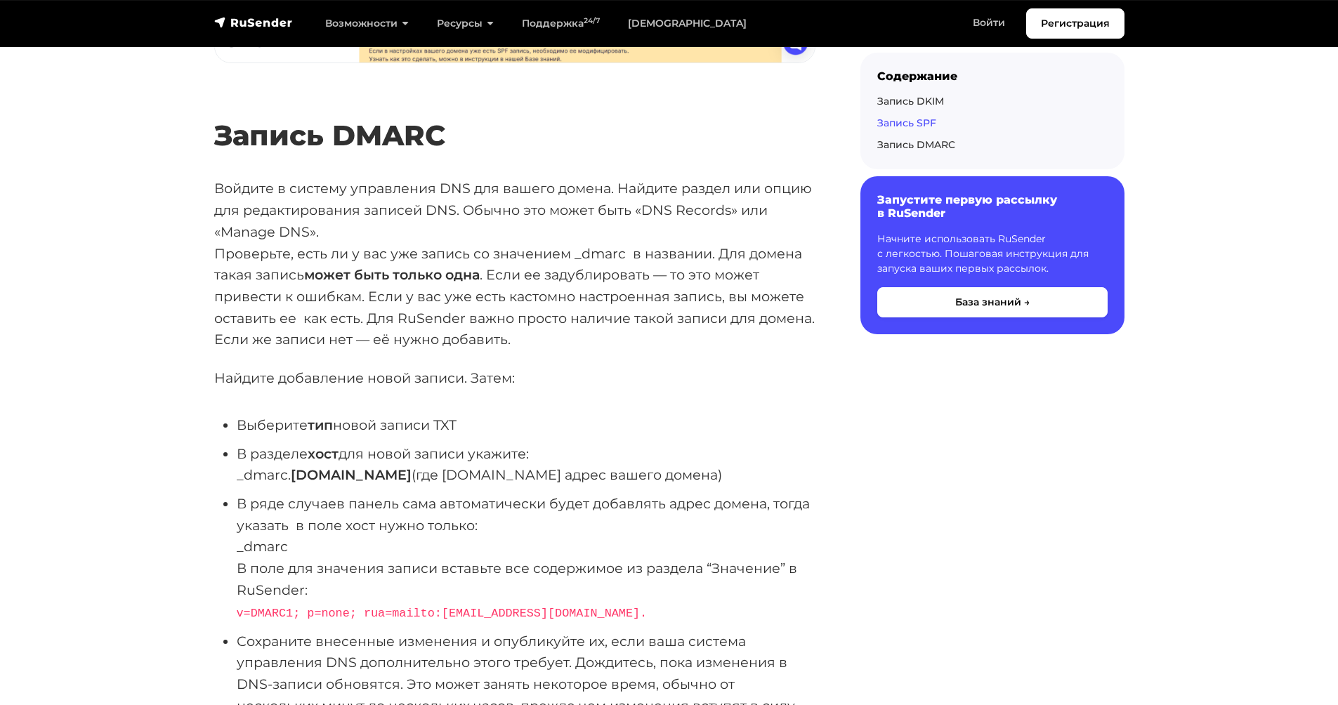
scroll to position [3932, 0]
